Goal: Find specific page/section: Find specific page/section

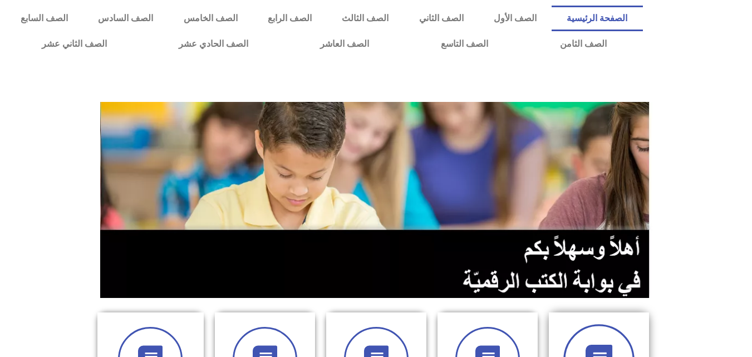
click at [586, 326] on span at bounding box center [598, 359] width 71 height 71
drag, startPoint x: 628, startPoint y: 7, endPoint x: 525, endPoint y: 74, distance: 123.5
click at [525, 74] on div at bounding box center [376, 82] width 741 height 28
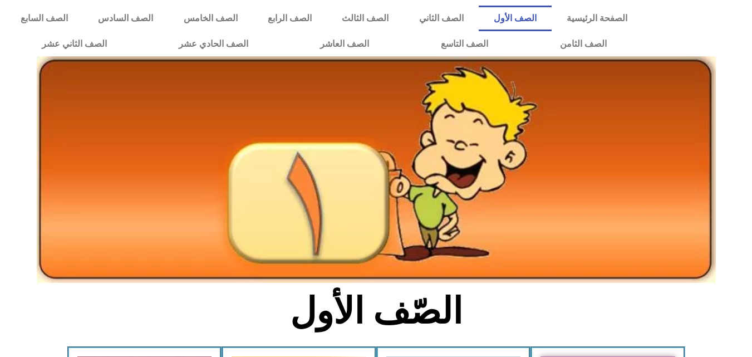
scroll to position [312, 0]
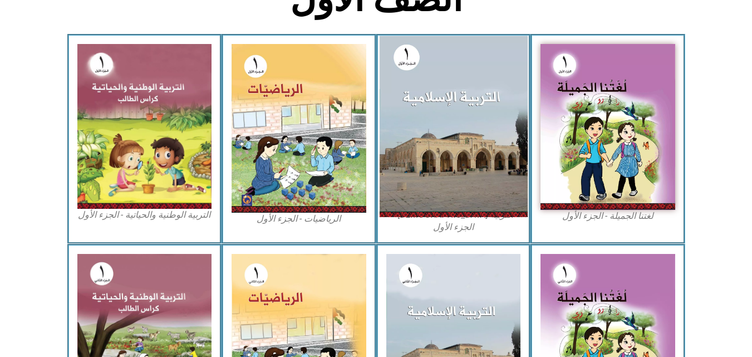
click at [428, 108] on img at bounding box center [453, 126] width 148 height 181
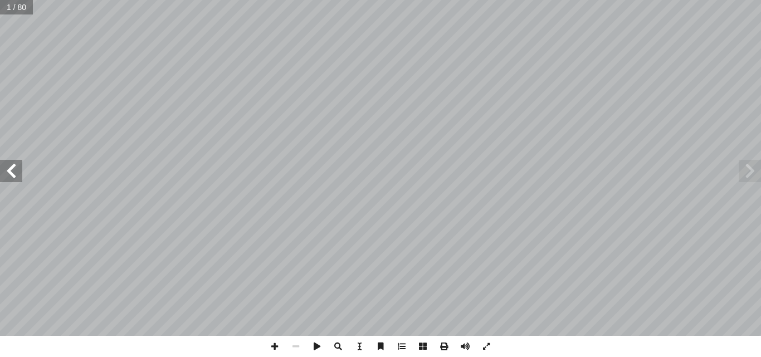
click at [13, 172] on span at bounding box center [11, 171] width 22 height 22
